Goal: Task Accomplishment & Management: Use online tool/utility

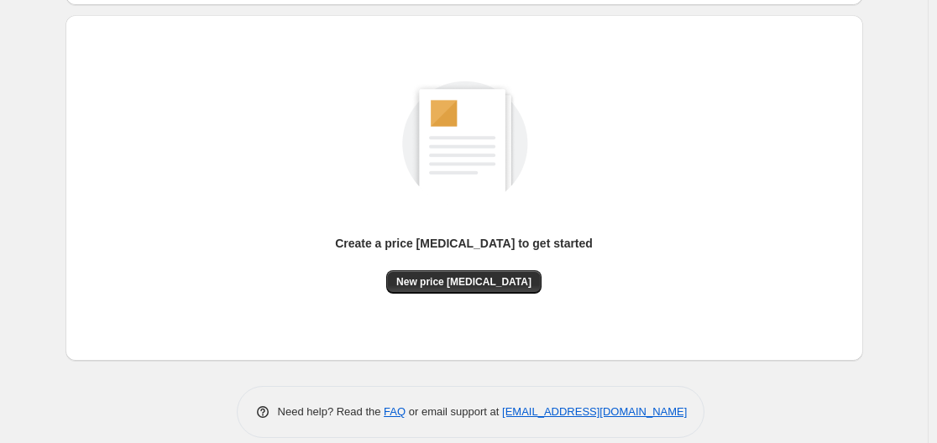
scroll to position [186, 0]
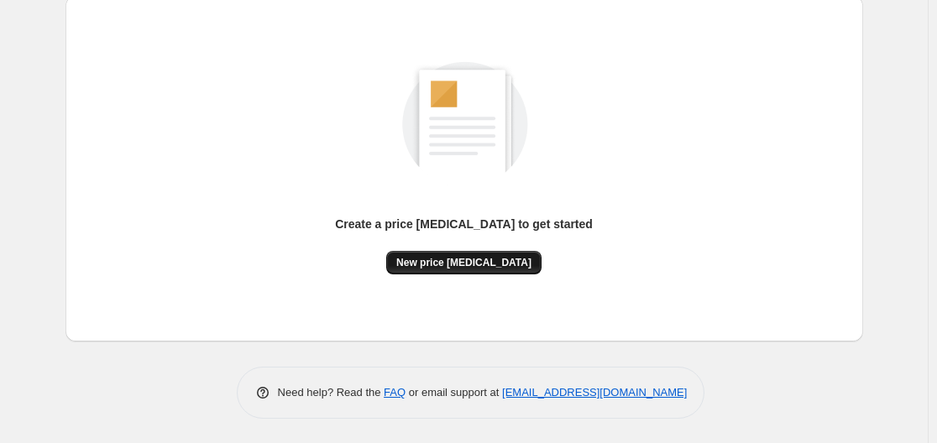
click at [468, 270] on button "New price [MEDICAL_DATA]" at bounding box center [463, 263] width 155 height 24
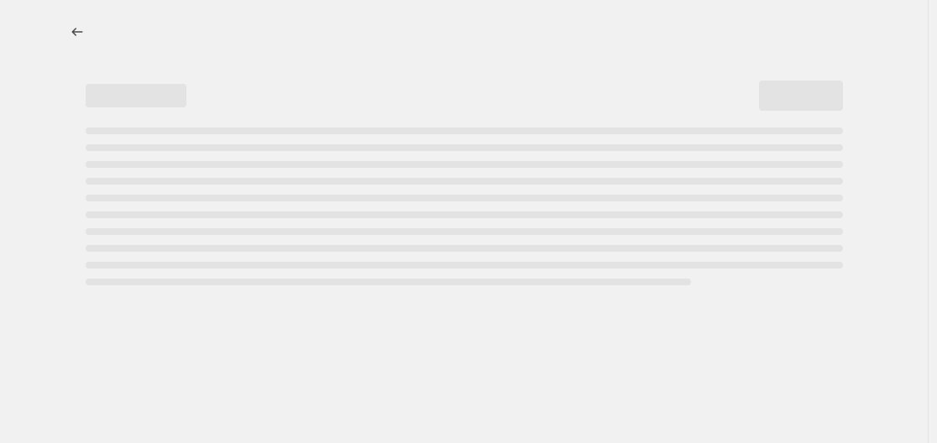
select select "percentage"
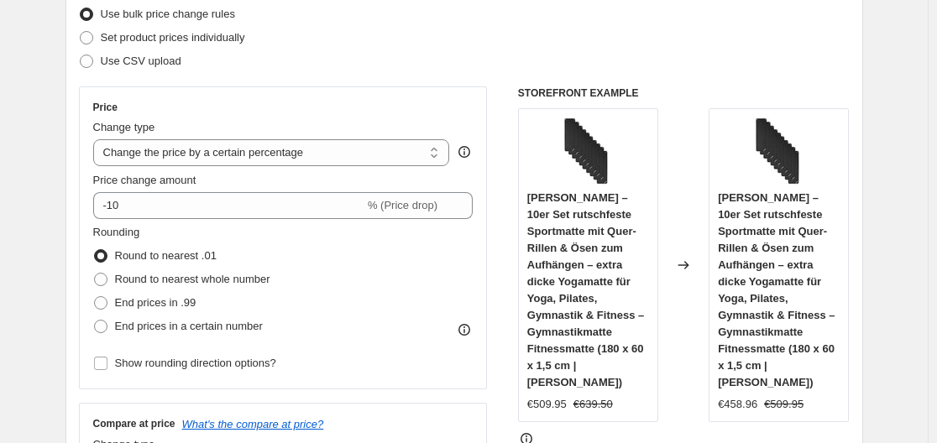
scroll to position [252, 0]
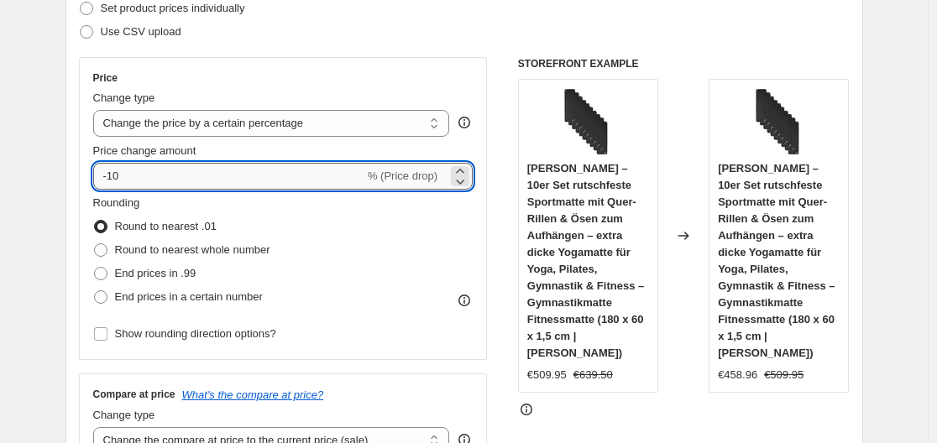
click at [286, 171] on input "-10" at bounding box center [228, 176] width 271 height 27
type input "-1"
type input "-35"
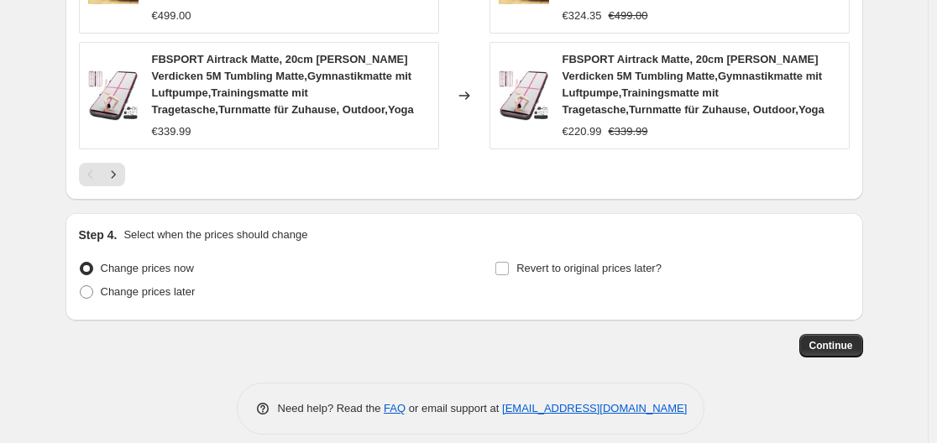
scroll to position [1414, 0]
click at [838, 338] on span "Continue" at bounding box center [832, 344] width 44 height 13
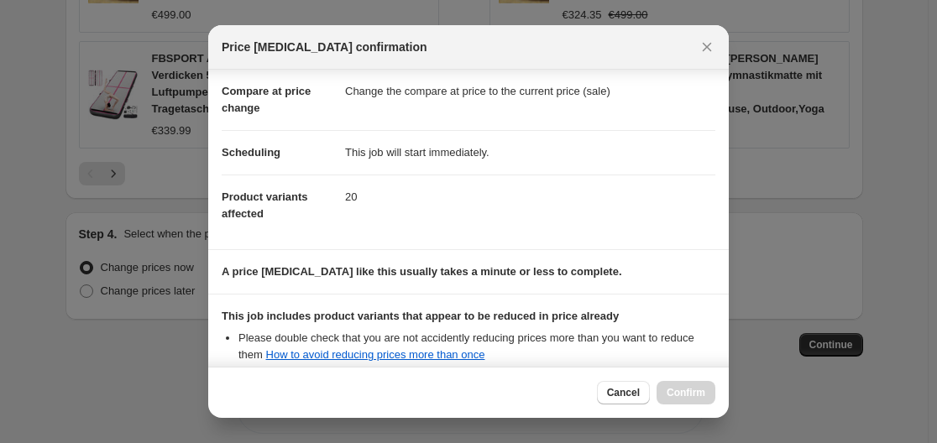
scroll to position [264, 0]
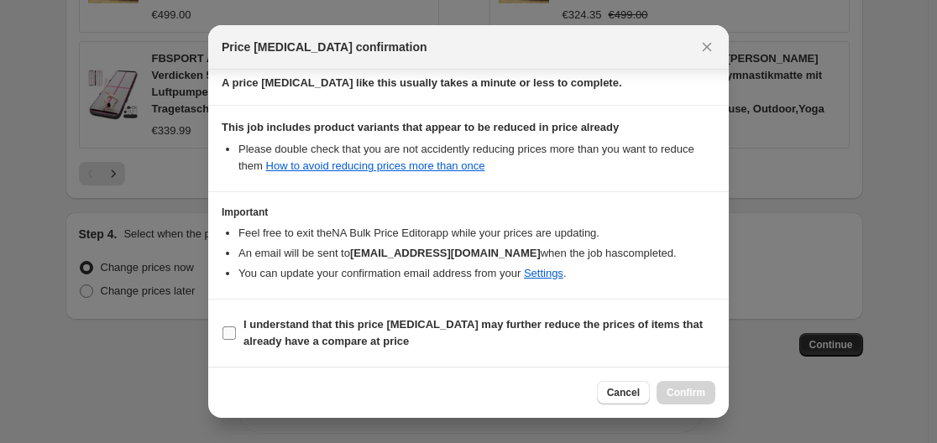
click at [244, 330] on label "I understand that this price [MEDICAL_DATA] may further reduce the prices of it…" at bounding box center [469, 333] width 494 height 40
click at [236, 330] on input "I understand that this price [MEDICAL_DATA] may further reduce the prices of it…" at bounding box center [229, 333] width 13 height 13
checkbox input "true"
drag, startPoint x: 709, startPoint y: 392, endPoint x: 693, endPoint y: 386, distance: 17.3
click at [706, 391] on button "Confirm" at bounding box center [686, 393] width 59 height 24
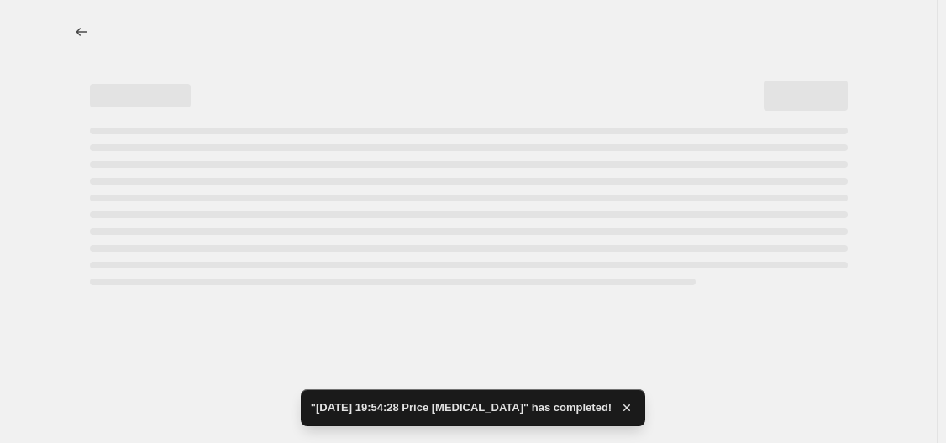
select select "percentage"
